Goal: Information Seeking & Learning: Learn about a topic

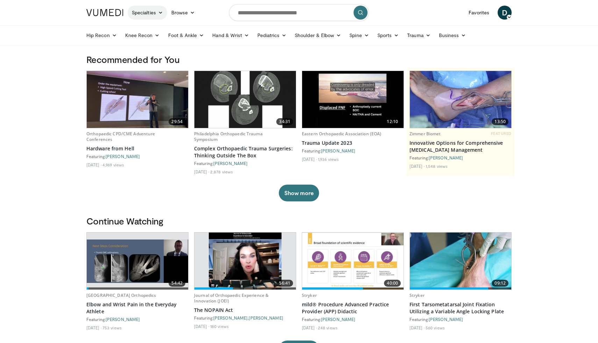
click at [154, 16] on link "Specialties" at bounding box center [148, 13] width 40 height 14
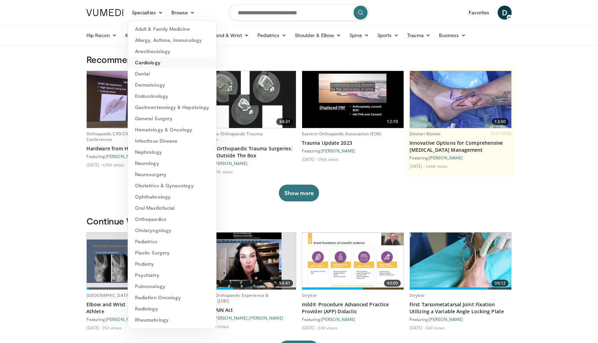
click at [152, 64] on link "Cardiology" at bounding box center [172, 62] width 88 height 11
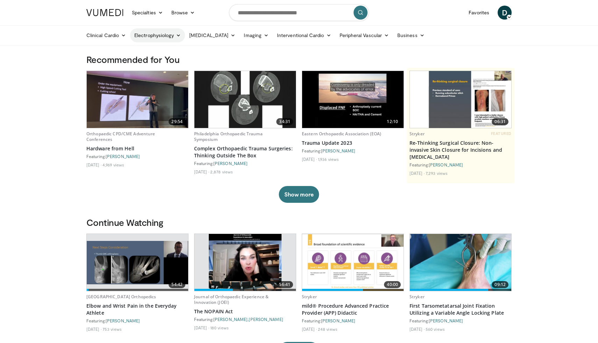
click at [174, 36] on link "Electrophysiology" at bounding box center [157, 35] width 55 height 14
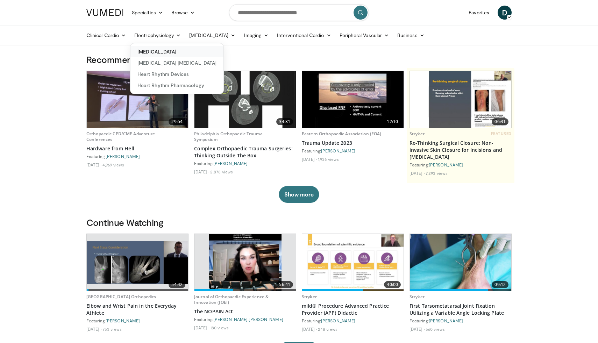
click at [171, 48] on link "[MEDICAL_DATA]" at bounding box center [176, 51] width 93 height 11
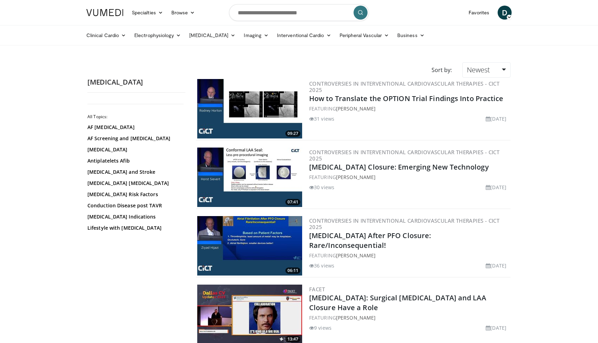
scroll to position [2, 0]
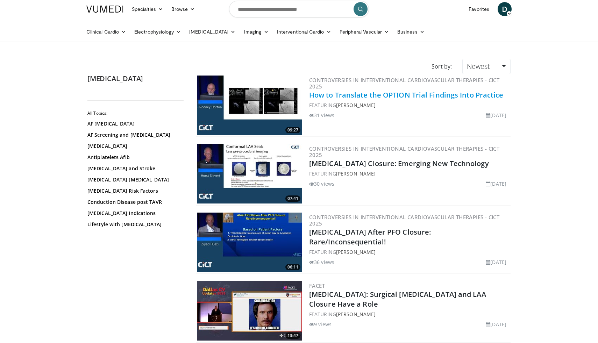
click at [358, 101] on div "Controversies in Interventional Cardiovascular Therapies - CICT 2025 How to Tra…" at bounding box center [409, 105] width 200 height 59
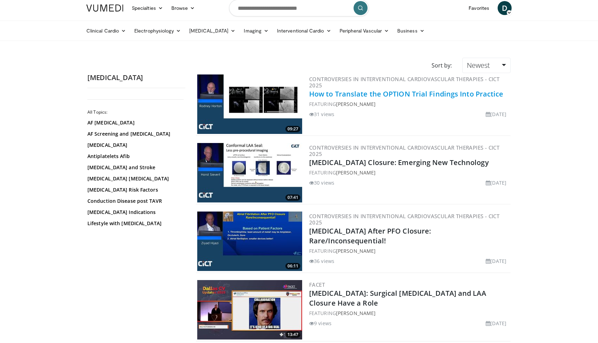
click at [372, 94] on link "How to Translate the OPTION Trial Findings Into Practice" at bounding box center [406, 93] width 194 height 9
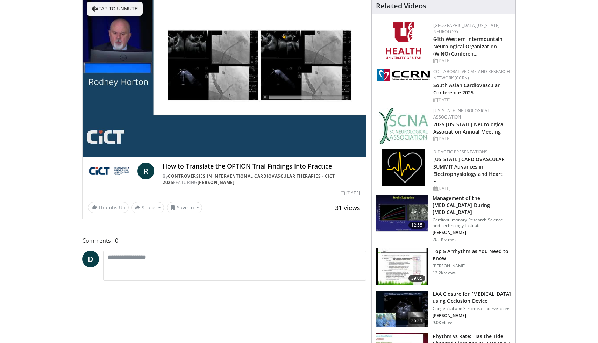
scroll to position [57, 0]
